Goal: Navigation & Orientation: Find specific page/section

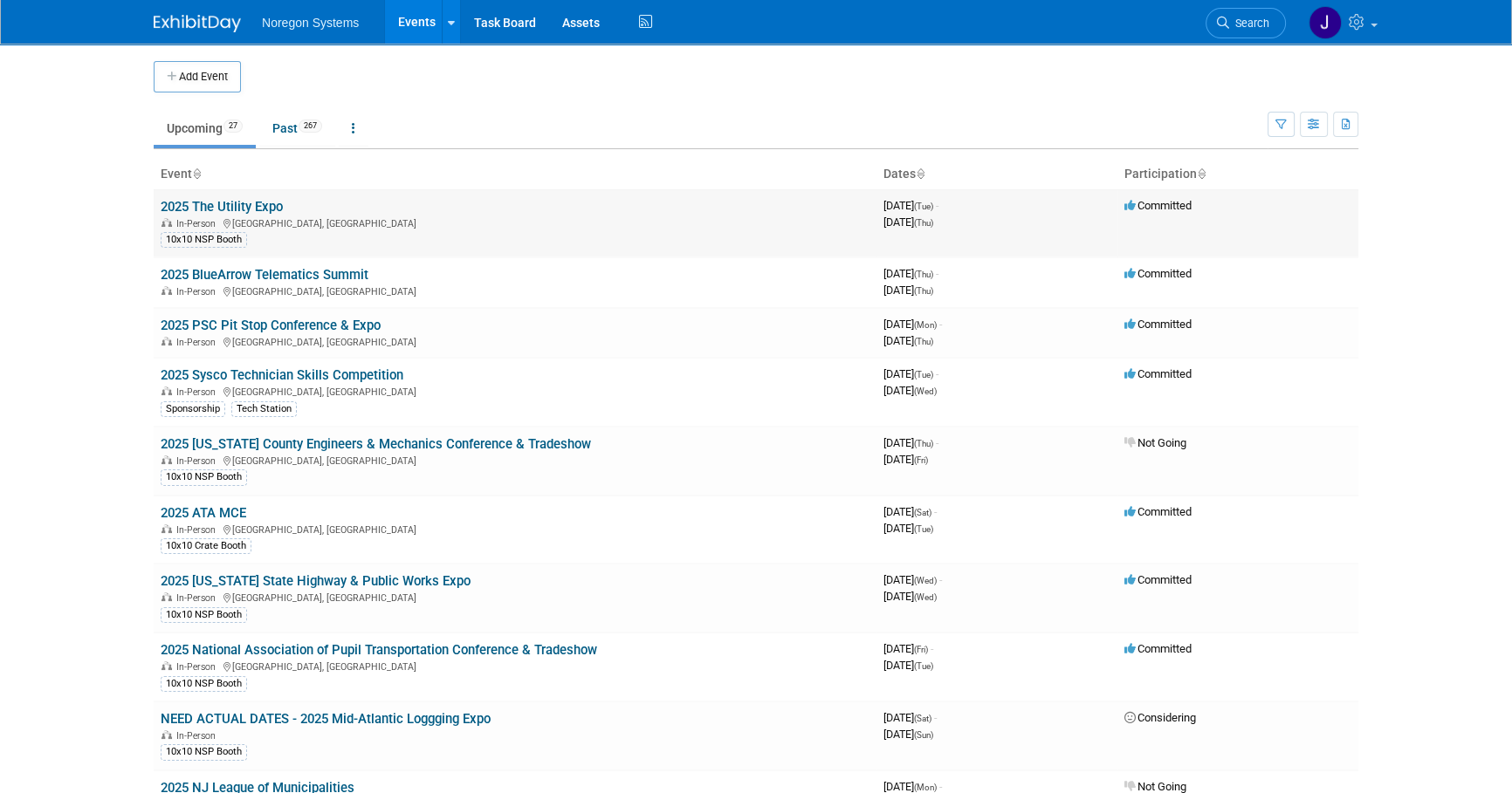
click at [254, 200] on link "2025 The Utility Expo" at bounding box center [221, 207] width 122 height 16
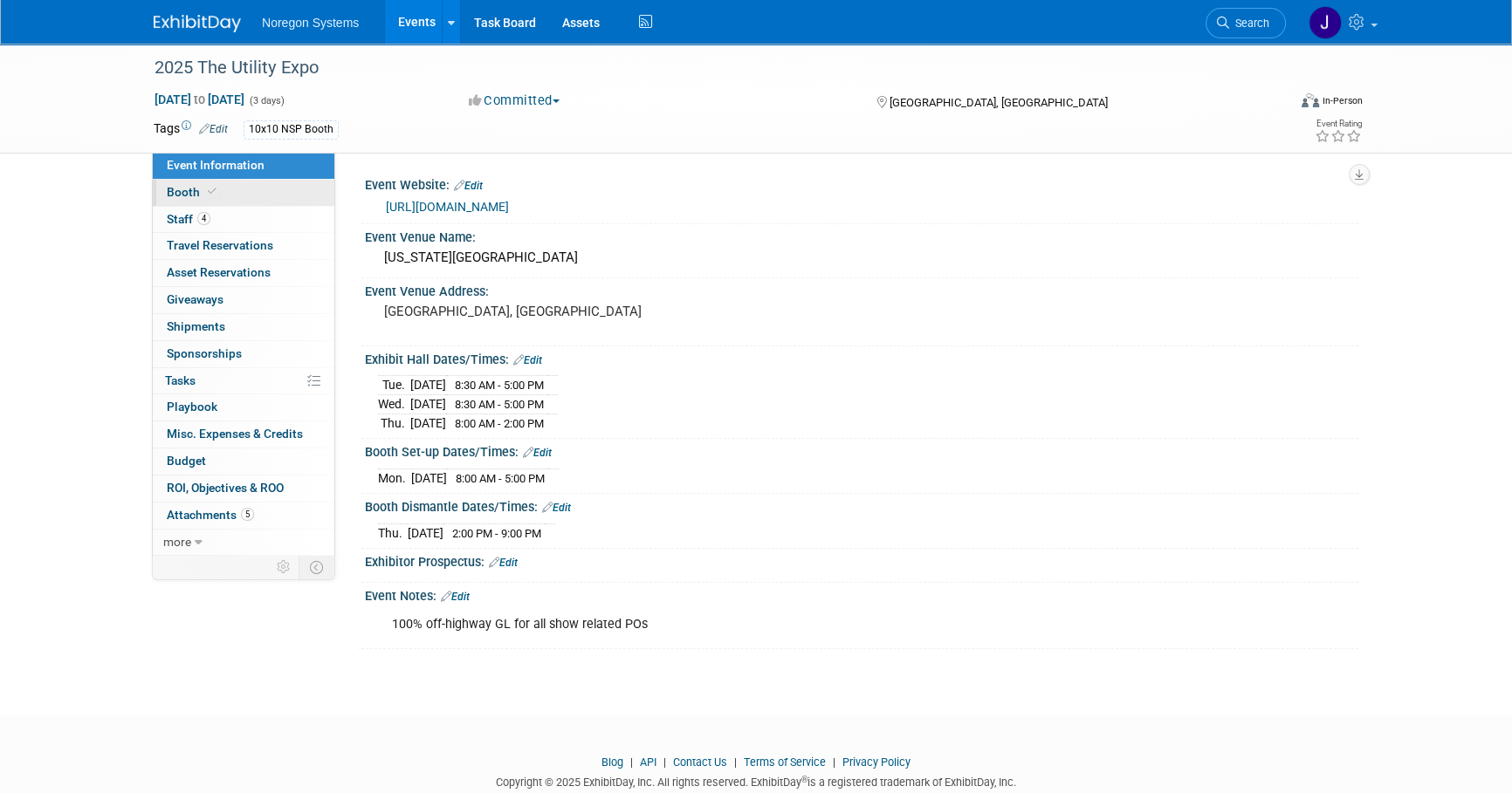
click at [238, 188] on link "Booth" at bounding box center [243, 193] width 182 height 27
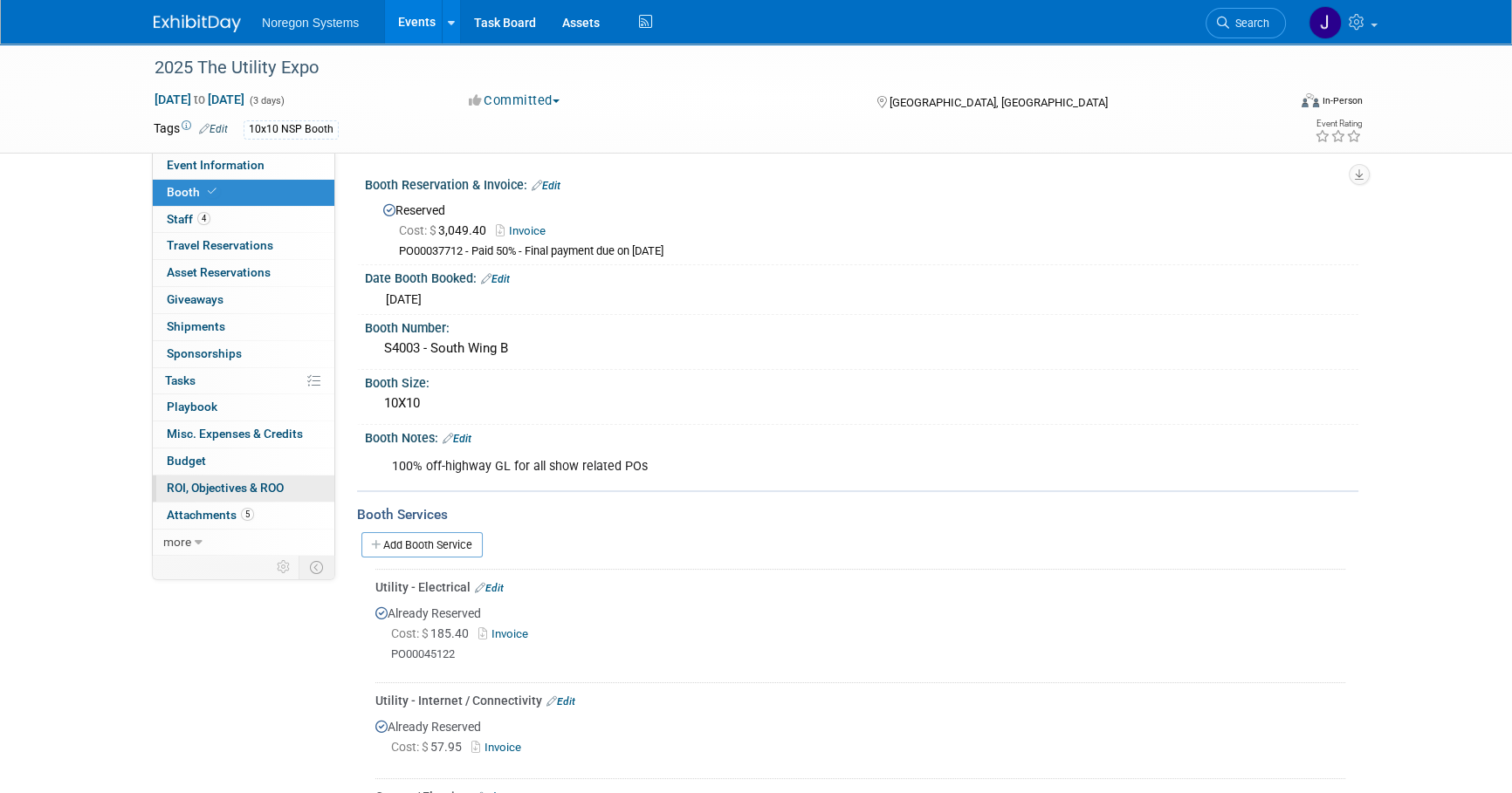
click at [261, 493] on span "ROI, Objectives & ROO 0" at bounding box center [225, 487] width 117 height 14
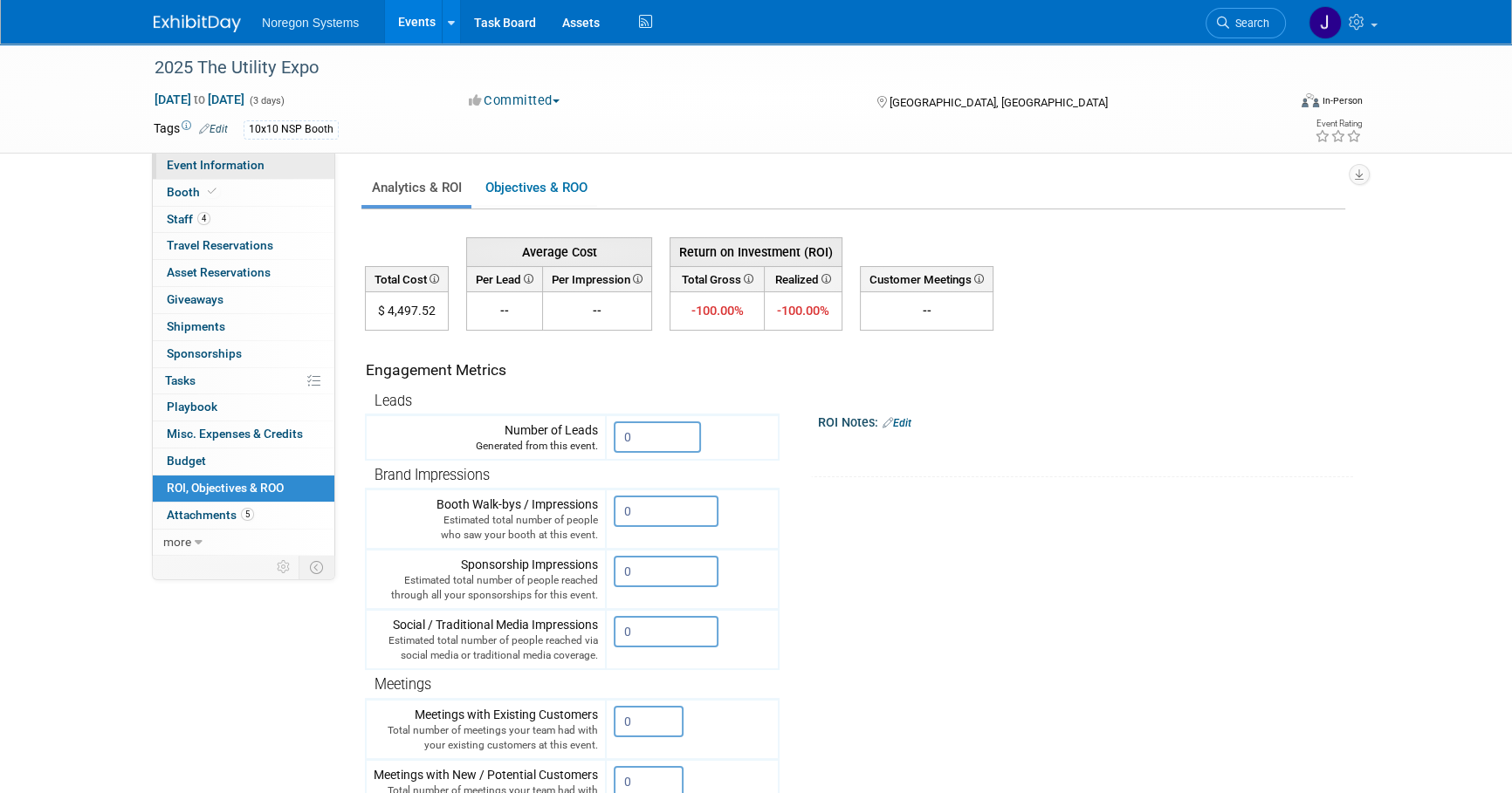
click at [241, 159] on span "Event Information" at bounding box center [215, 165] width 97 height 14
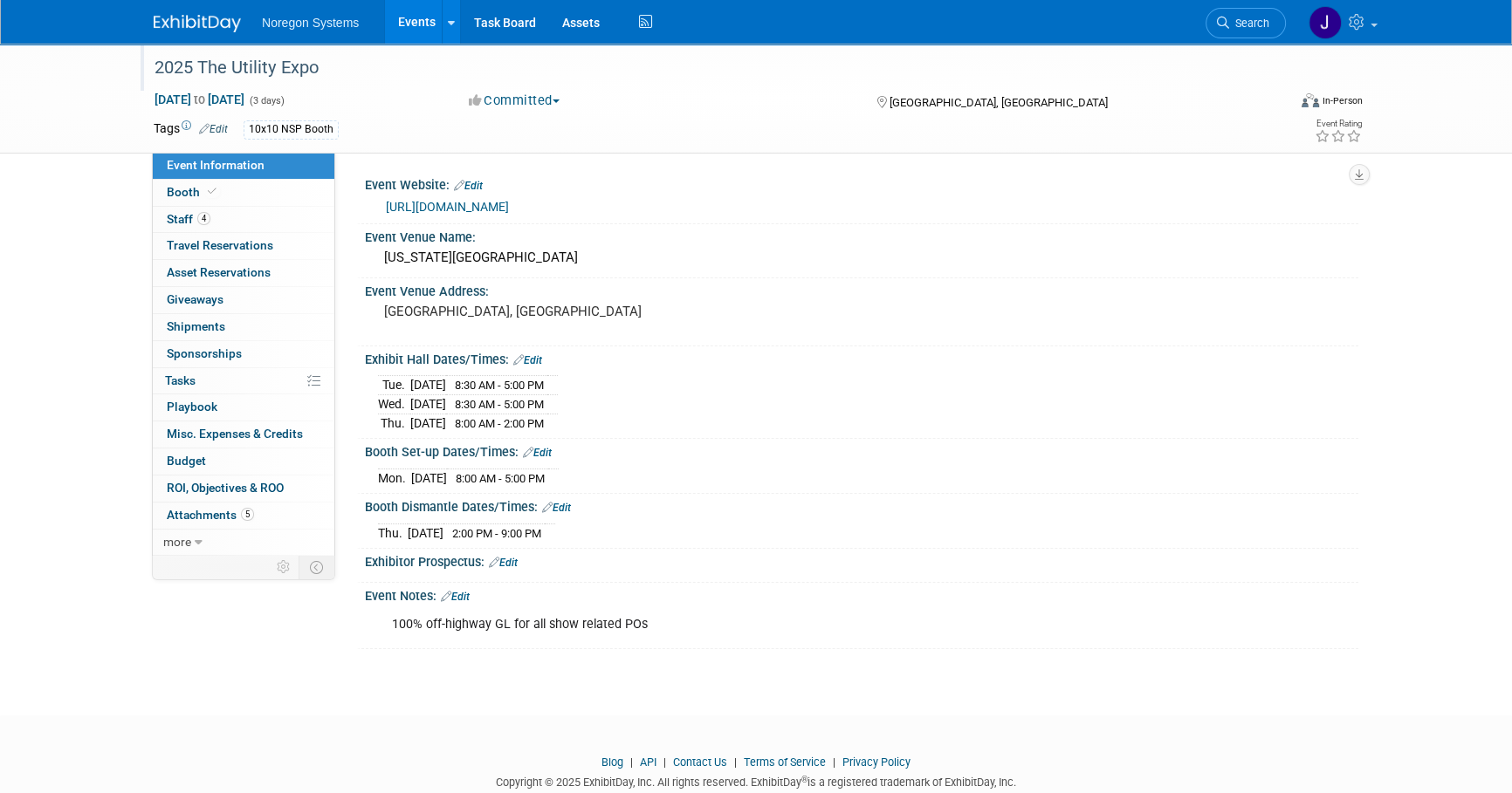
drag, startPoint x: 324, startPoint y: 66, endPoint x: 156, endPoint y: 79, distance: 168.5
click at [156, 79] on div "2025 The Utility Expo" at bounding box center [703, 68] width 1111 height 31
